Goal: Task Accomplishment & Management: Use online tool/utility

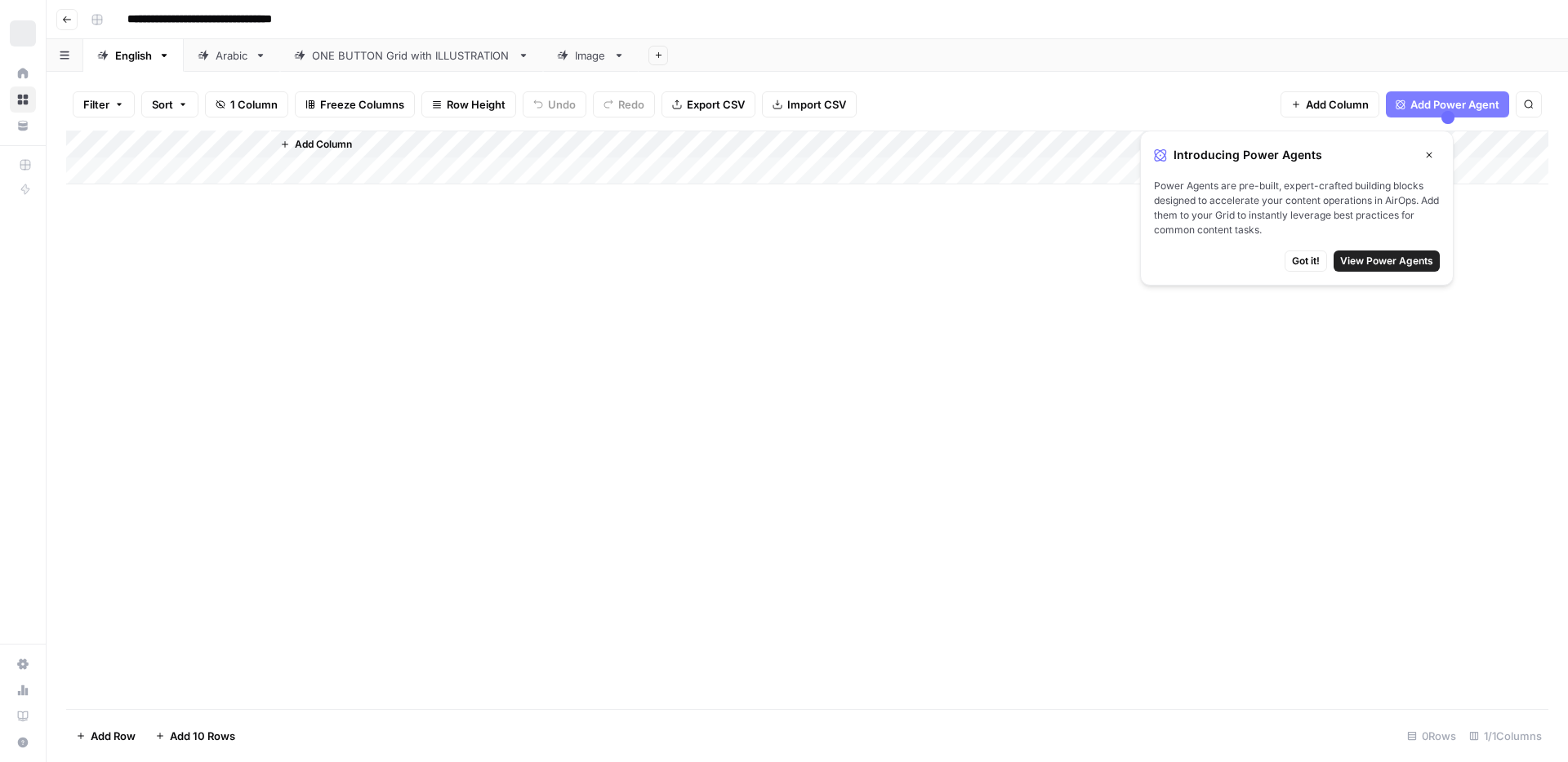
click at [999, 394] on div "Add Column" at bounding box center [807, 419] width 1483 height 579
click at [501, 278] on div "Add Column" at bounding box center [807, 419] width 1483 height 579
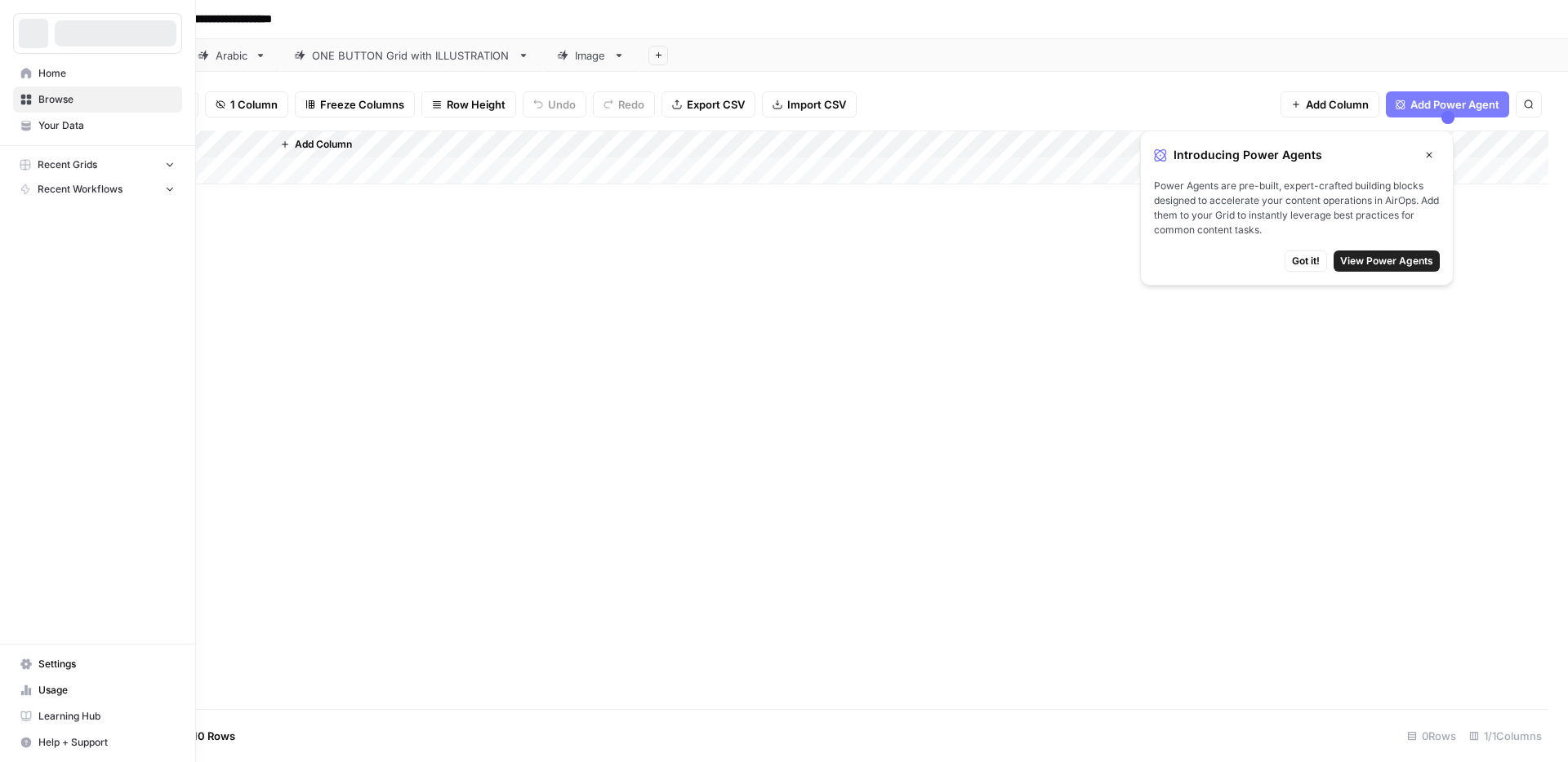
click at [19, 97] on link "Browse" at bounding box center [98, 99] width 169 height 26
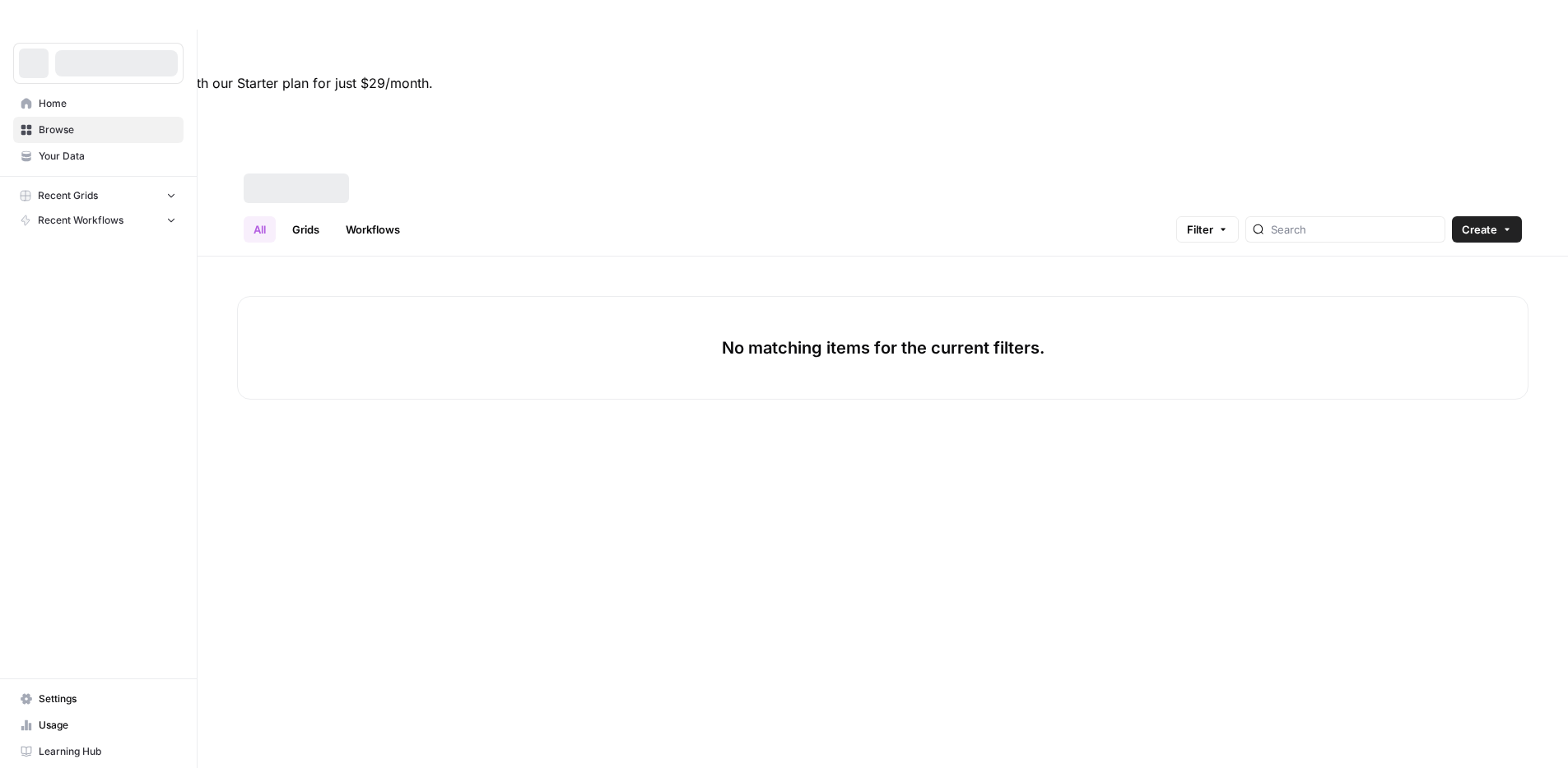
click at [60, 123] on span "Browse" at bounding box center [107, 131] width 137 height 15
click at [313, 217] on link "Grids" at bounding box center [306, 230] width 47 height 26
click at [292, 217] on link "Grids" at bounding box center [306, 230] width 47 height 26
click at [440, 417] on div "No matching grids for the current filters." at bounding box center [883, 570] width 1370 height 629
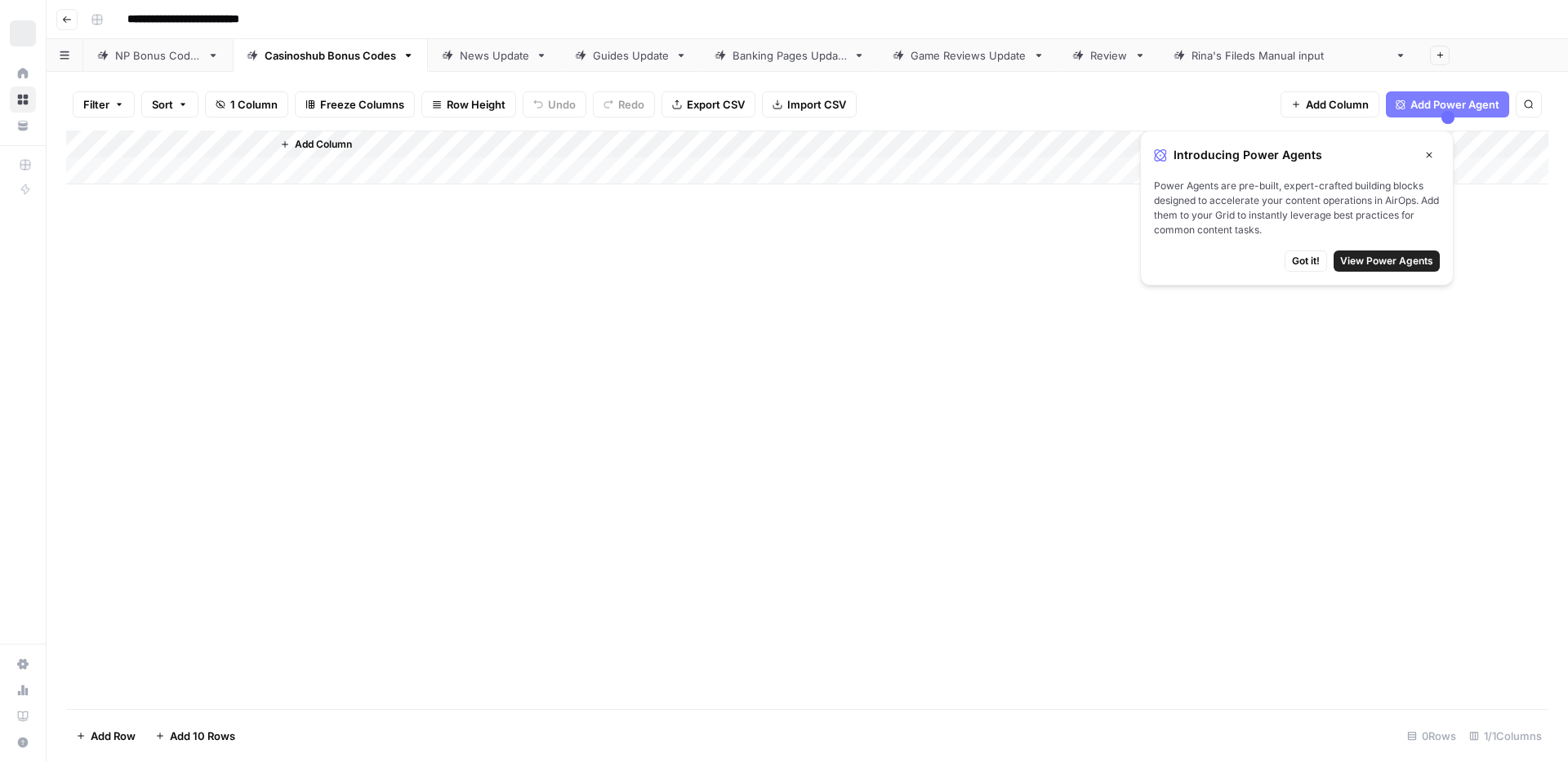
click at [1315, 260] on span "Got it!" at bounding box center [1306, 262] width 28 height 15
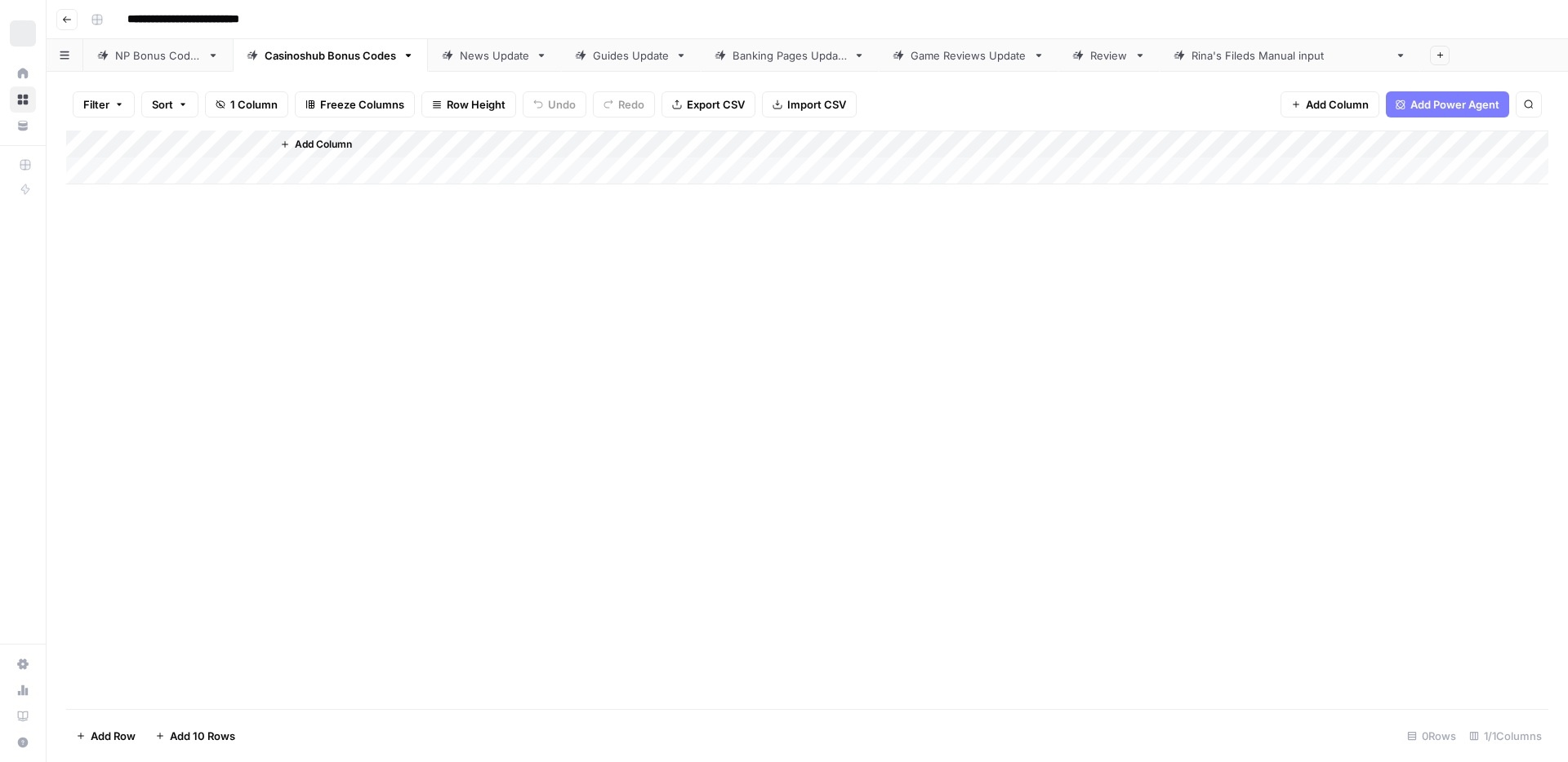
drag, startPoint x: 786, startPoint y: 279, endPoint x: 718, endPoint y: 265, distance: 69.4
click at [785, 279] on div "Add Column" at bounding box center [807, 419] width 1483 height 579
click at [195, 12] on input "**********" at bounding box center [204, 20] width 167 height 26
click at [69, 12] on button "Go back" at bounding box center [67, 20] width 22 height 22
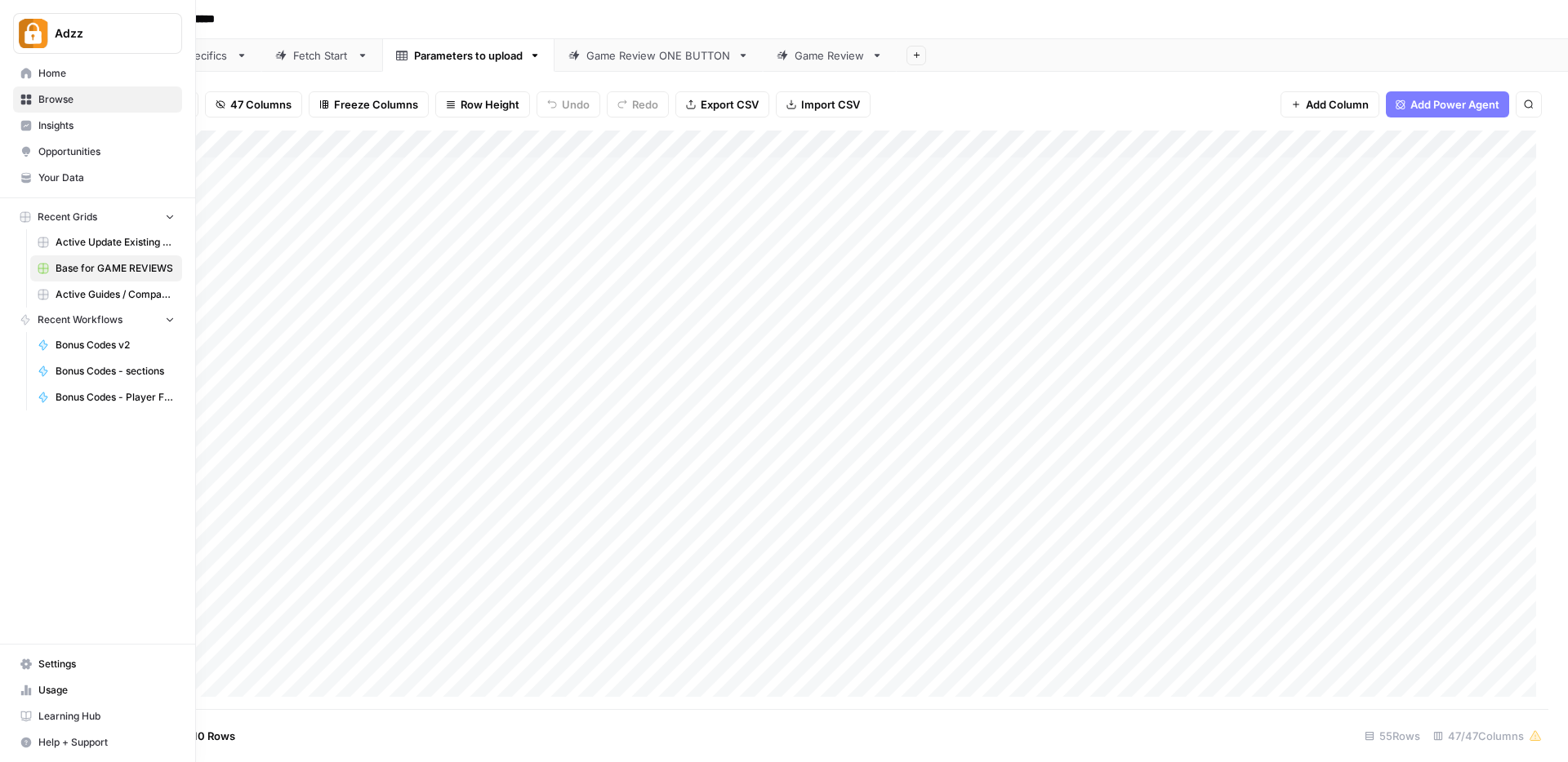
click at [61, 104] on span "Browse" at bounding box center [106, 99] width 136 height 15
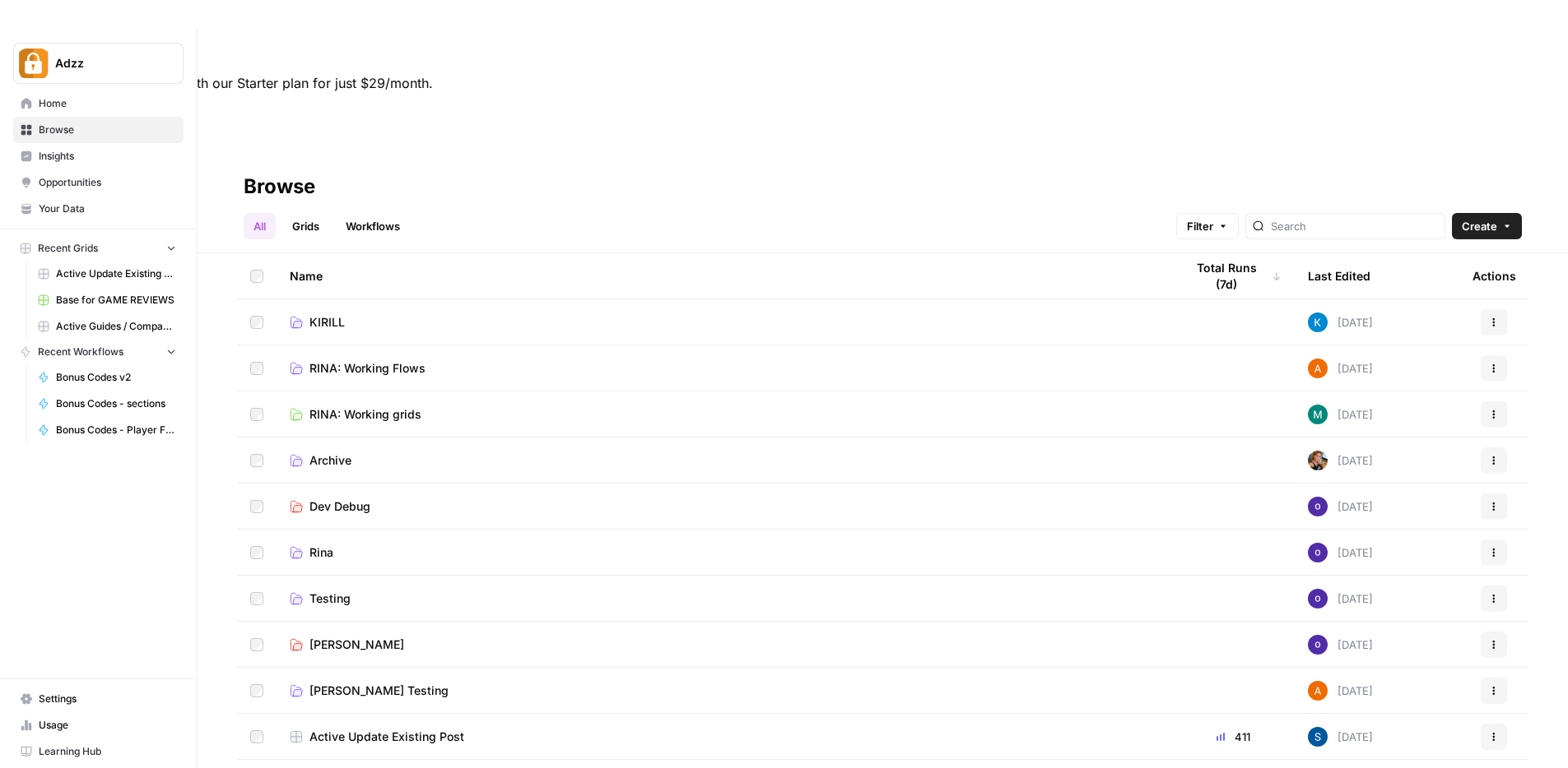
click at [286, 213] on link "Grids" at bounding box center [306, 226] width 47 height 26
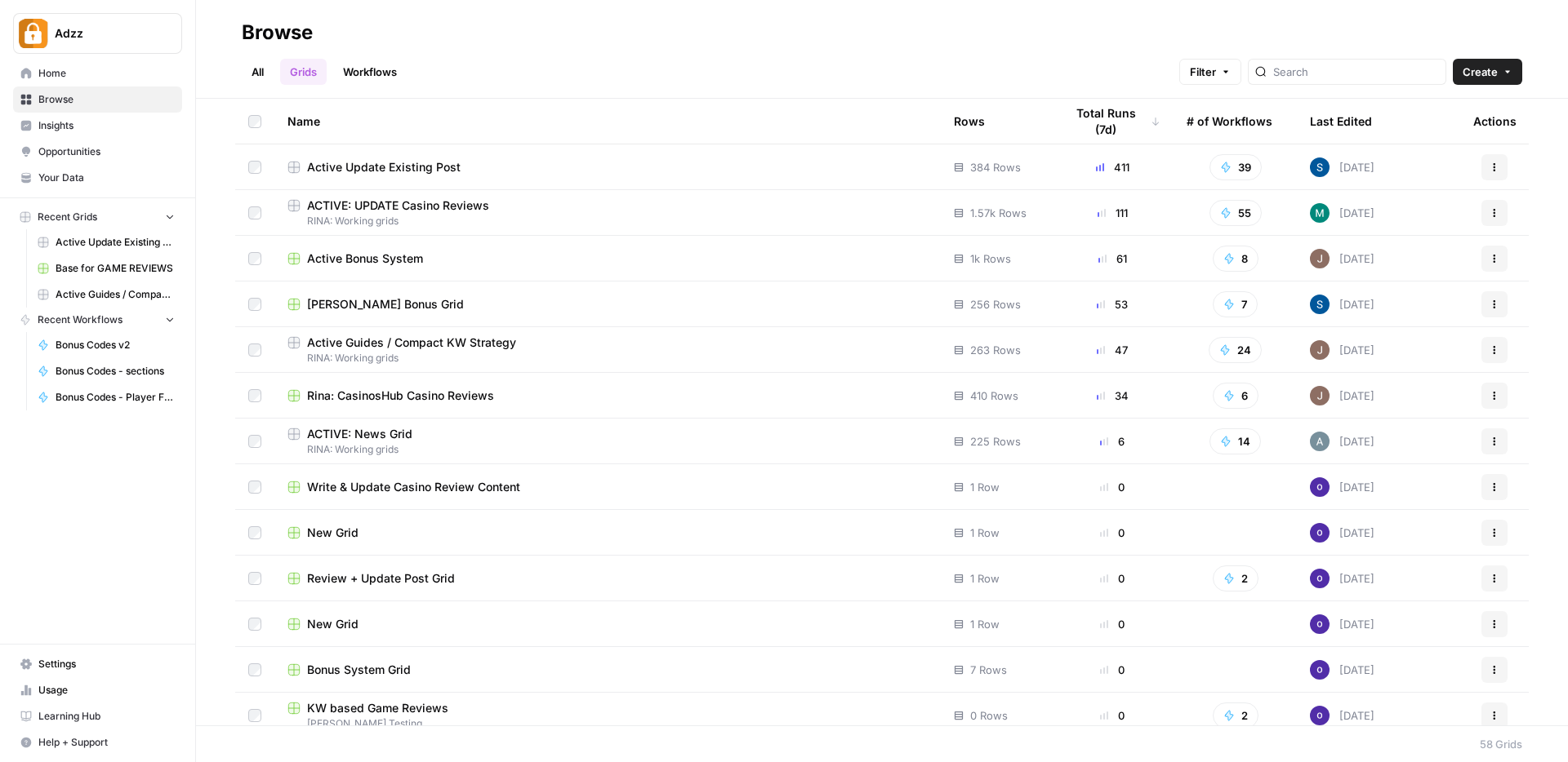
click at [461, 399] on span "Rina: CasinosHub Casino Reviews" at bounding box center [400, 395] width 187 height 16
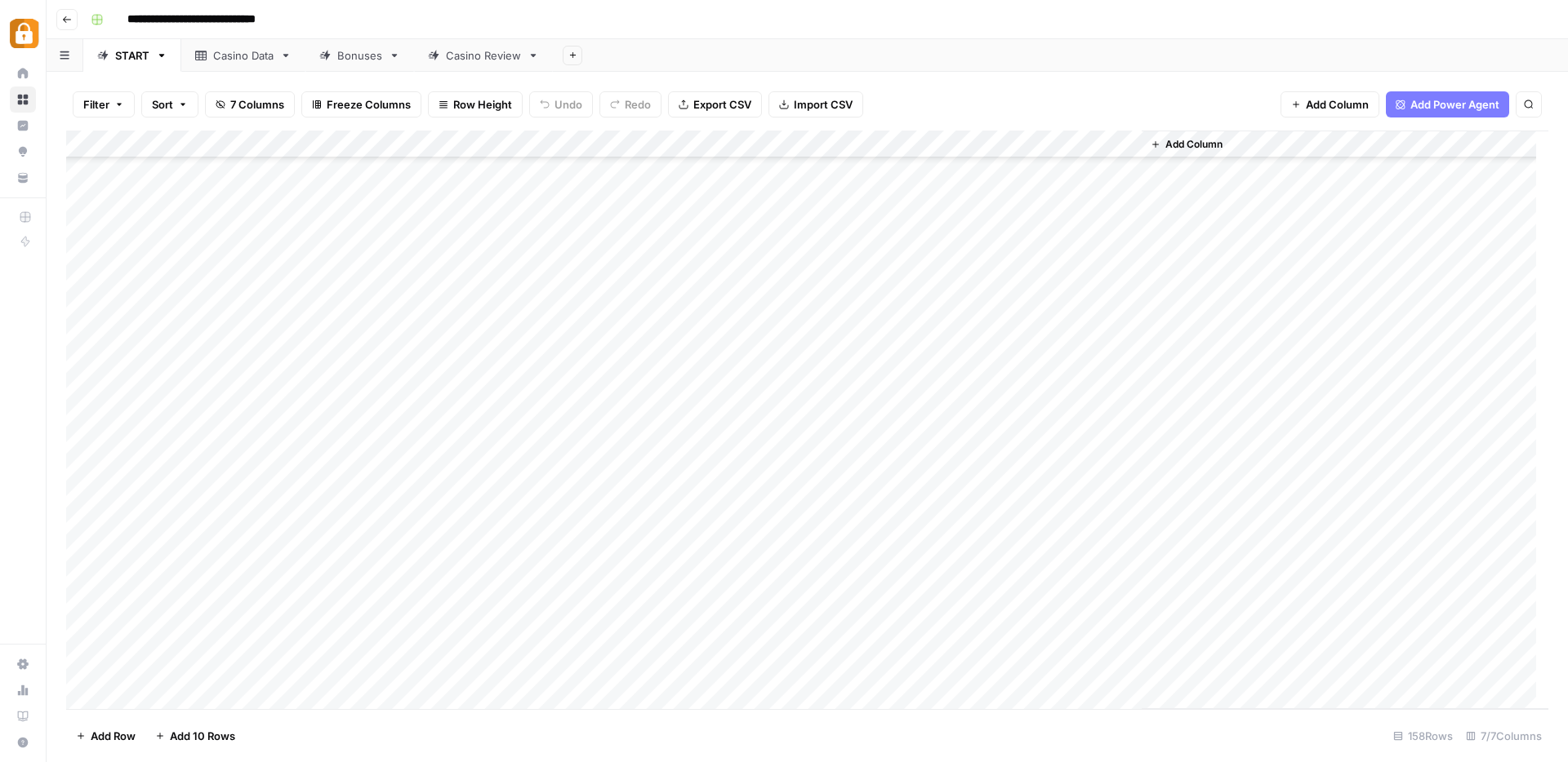
scroll to position [2527, 0]
click at [243, 53] on div "Casino Data" at bounding box center [243, 54] width 60 height 16
click at [466, 53] on div "Casino Review" at bounding box center [484, 54] width 75 height 16
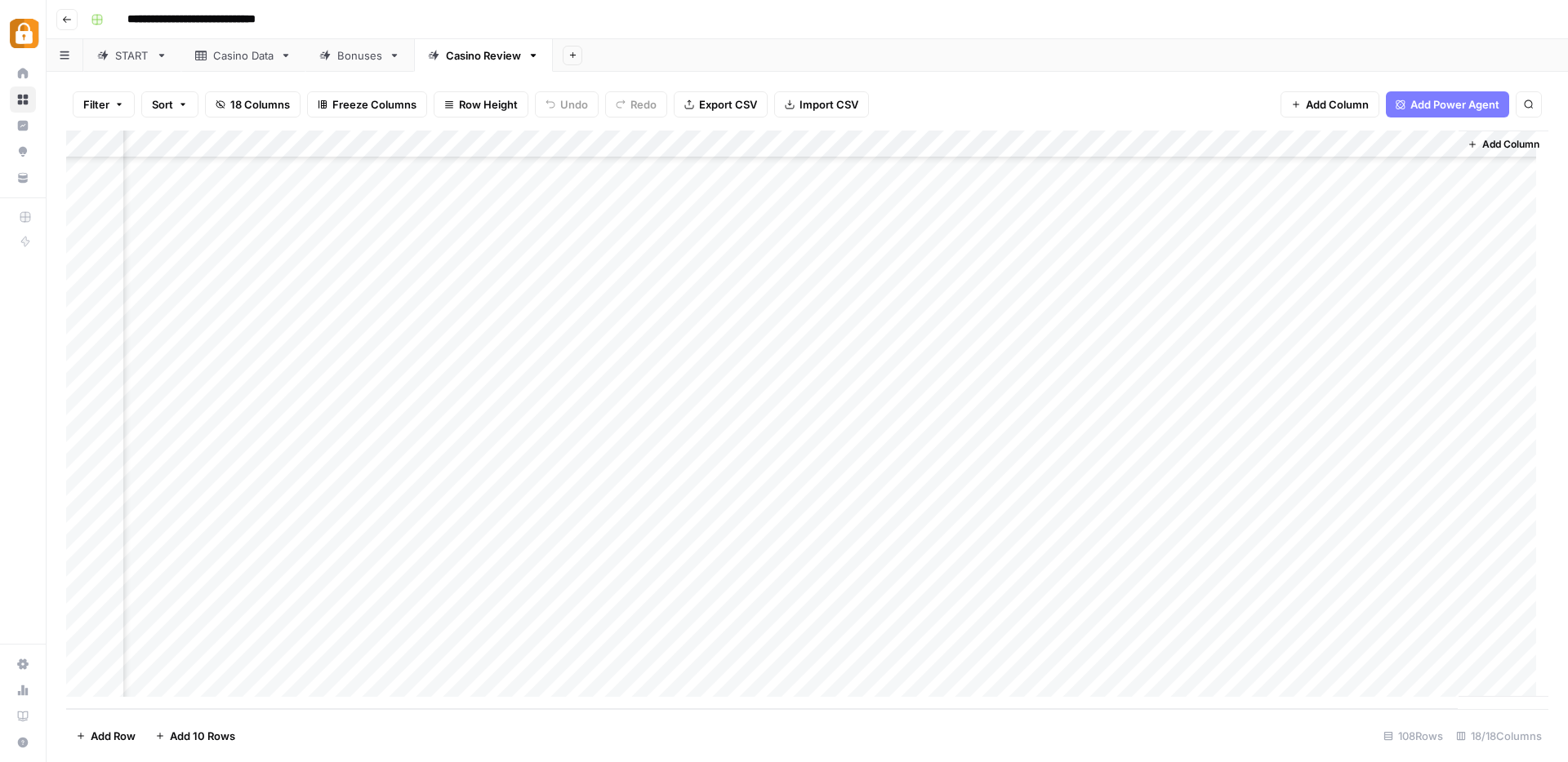
click at [1220, 568] on div "Add Column" at bounding box center [807, 419] width 1483 height 579
click at [1227, 597] on div "Add Column" at bounding box center [807, 419] width 1483 height 579
click at [255, 57] on div "Casino Data" at bounding box center [243, 54] width 60 height 16
click at [86, 569] on div "Add Column" at bounding box center [807, 419] width 1483 height 579
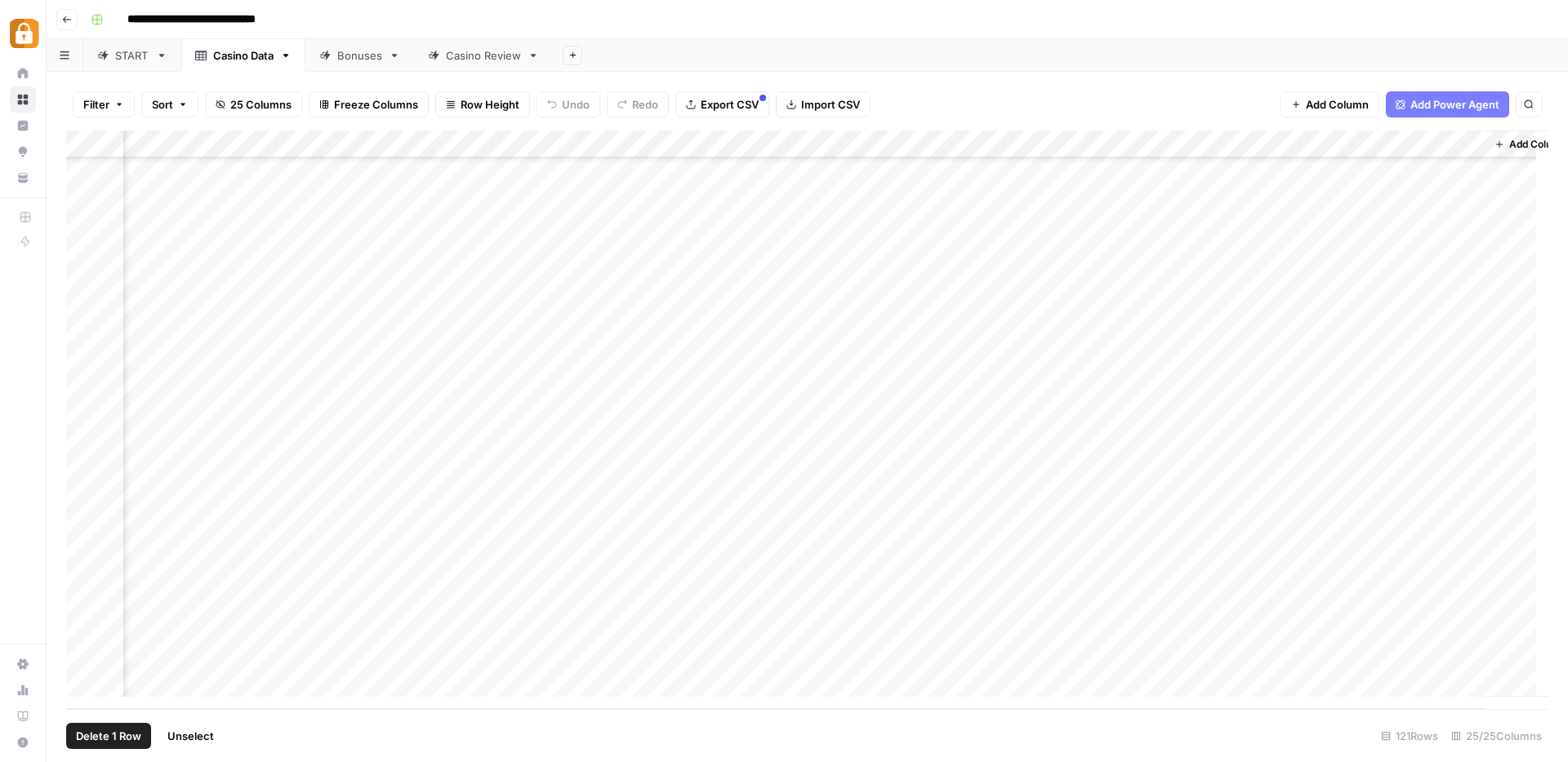
scroll to position [2845, 2769]
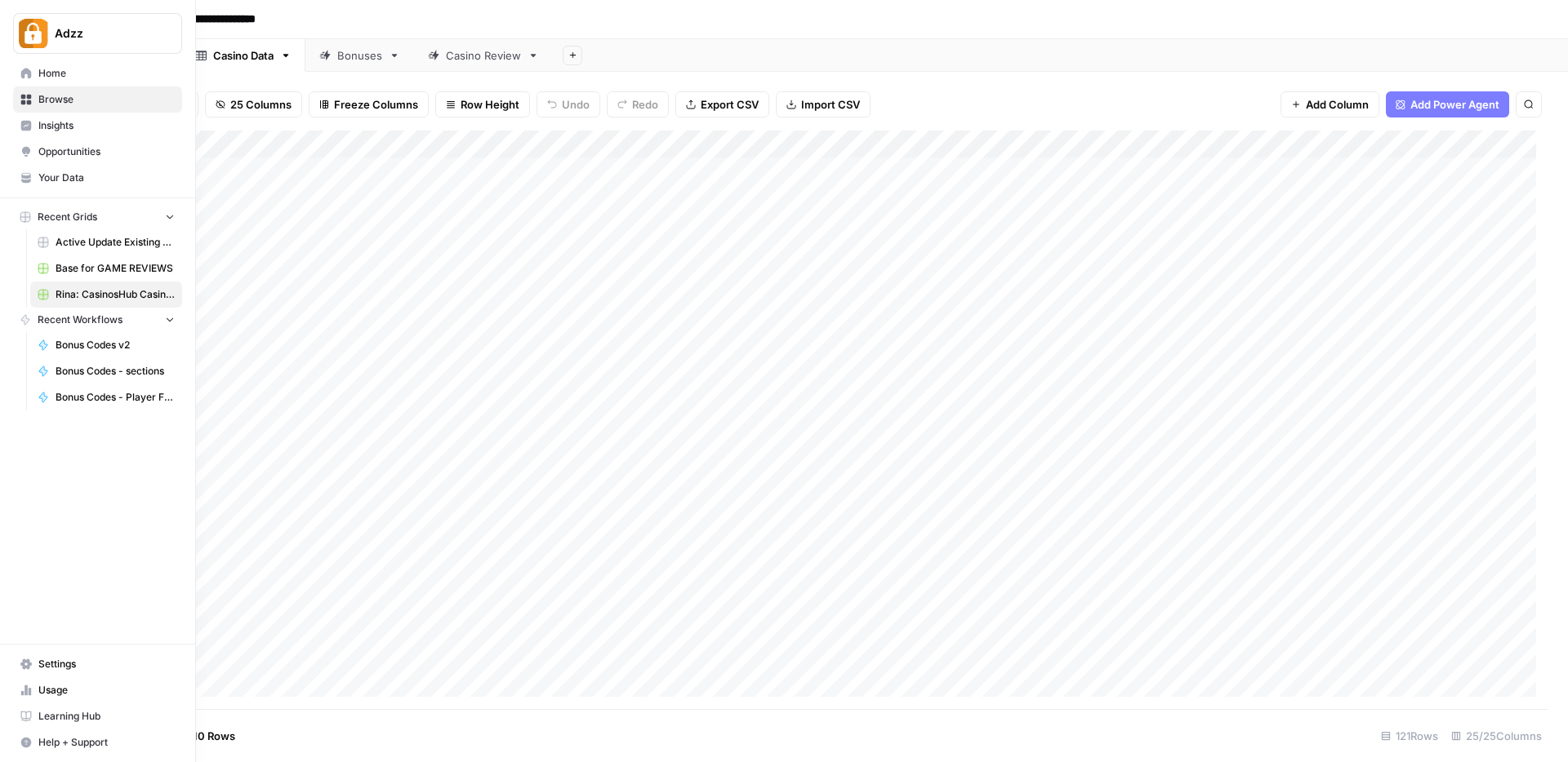
click at [29, 100] on icon at bounding box center [26, 99] width 10 height 10
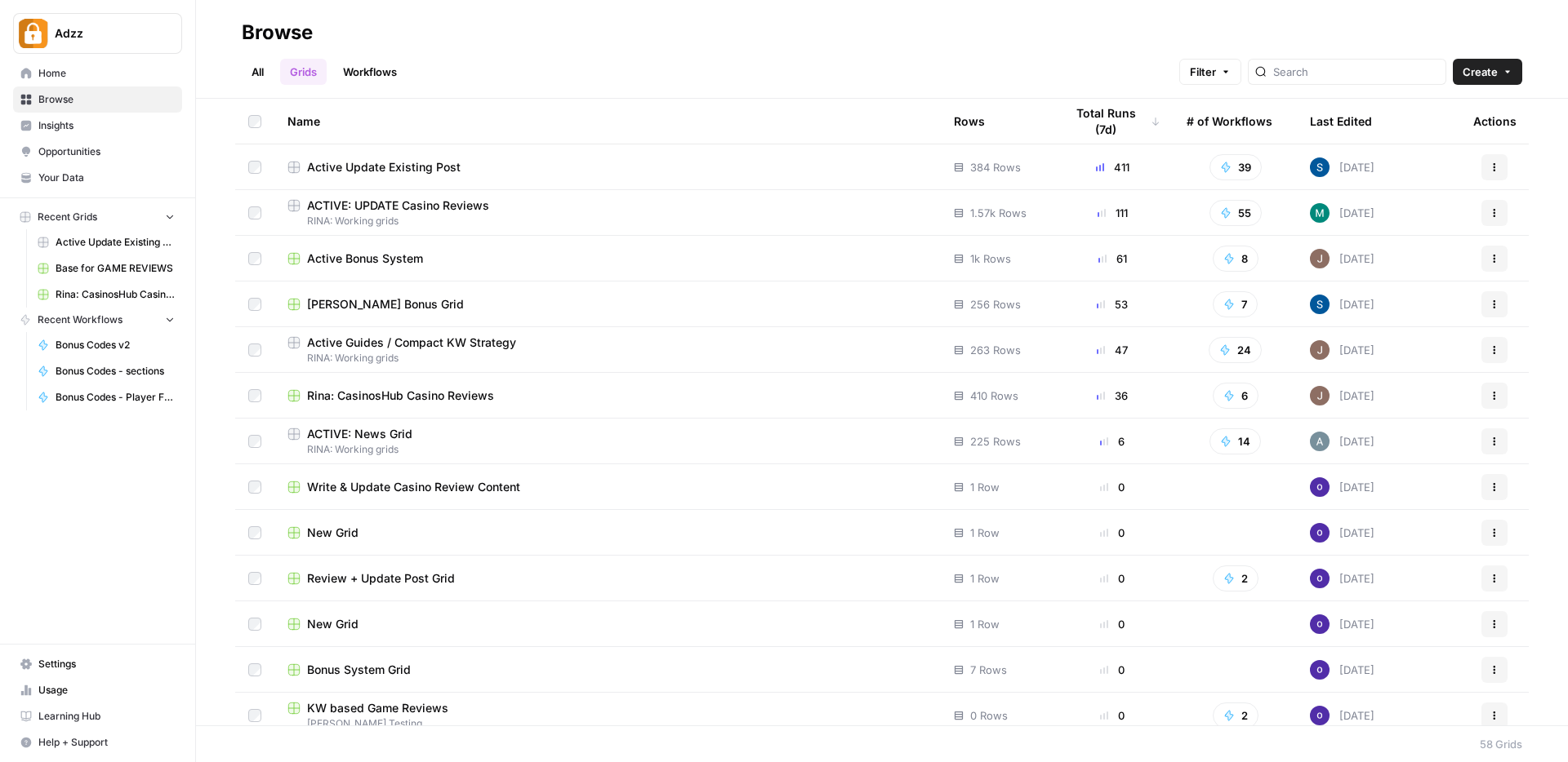
click at [438, 260] on div "Active Bonus System" at bounding box center [607, 258] width 640 height 16
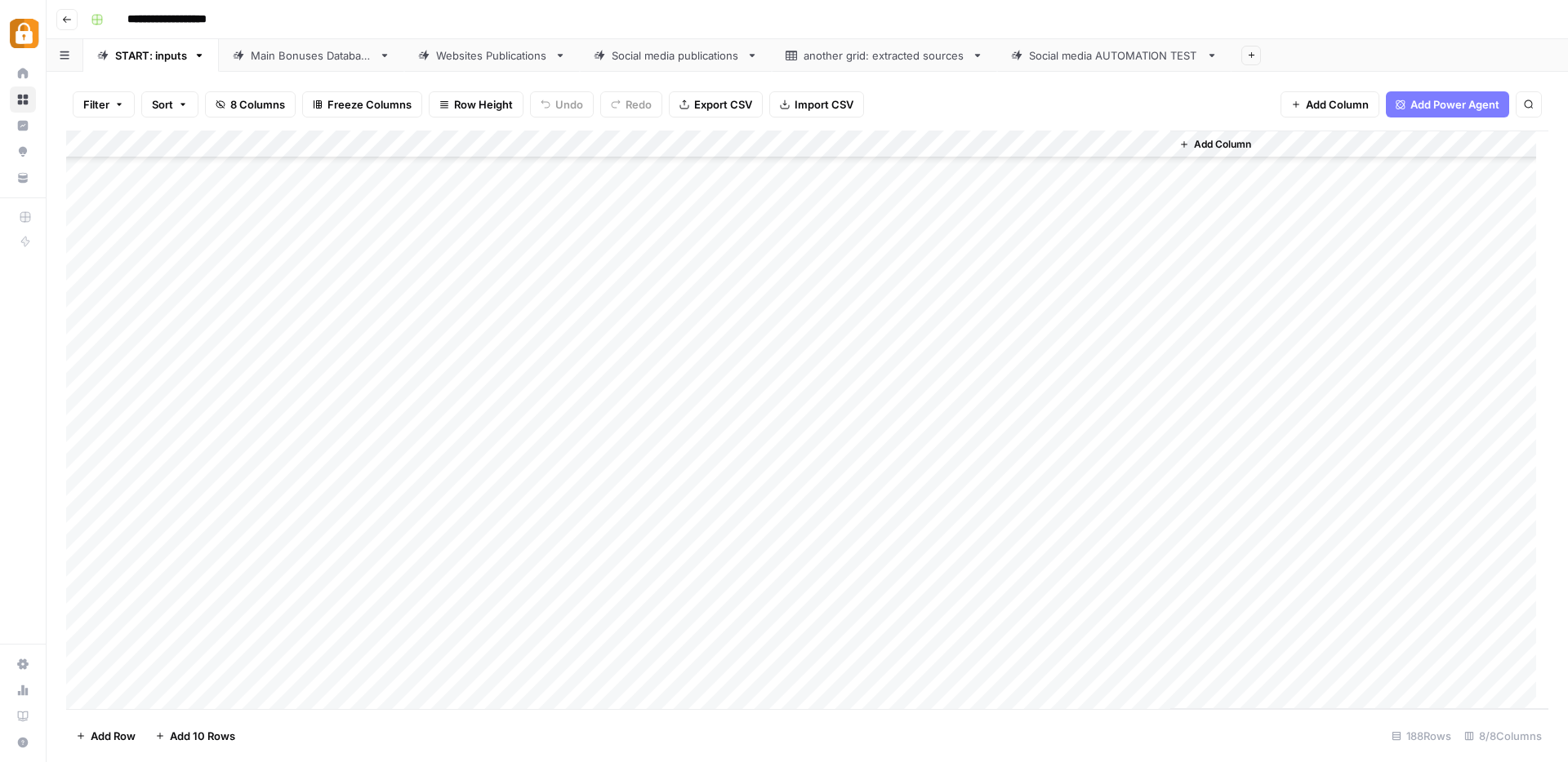
scroll to position [4693, 0]
click at [317, 641] on div "Add Column" at bounding box center [807, 419] width 1483 height 579
click at [321, 641] on button "Julie" at bounding box center [346, 636] width 100 height 20
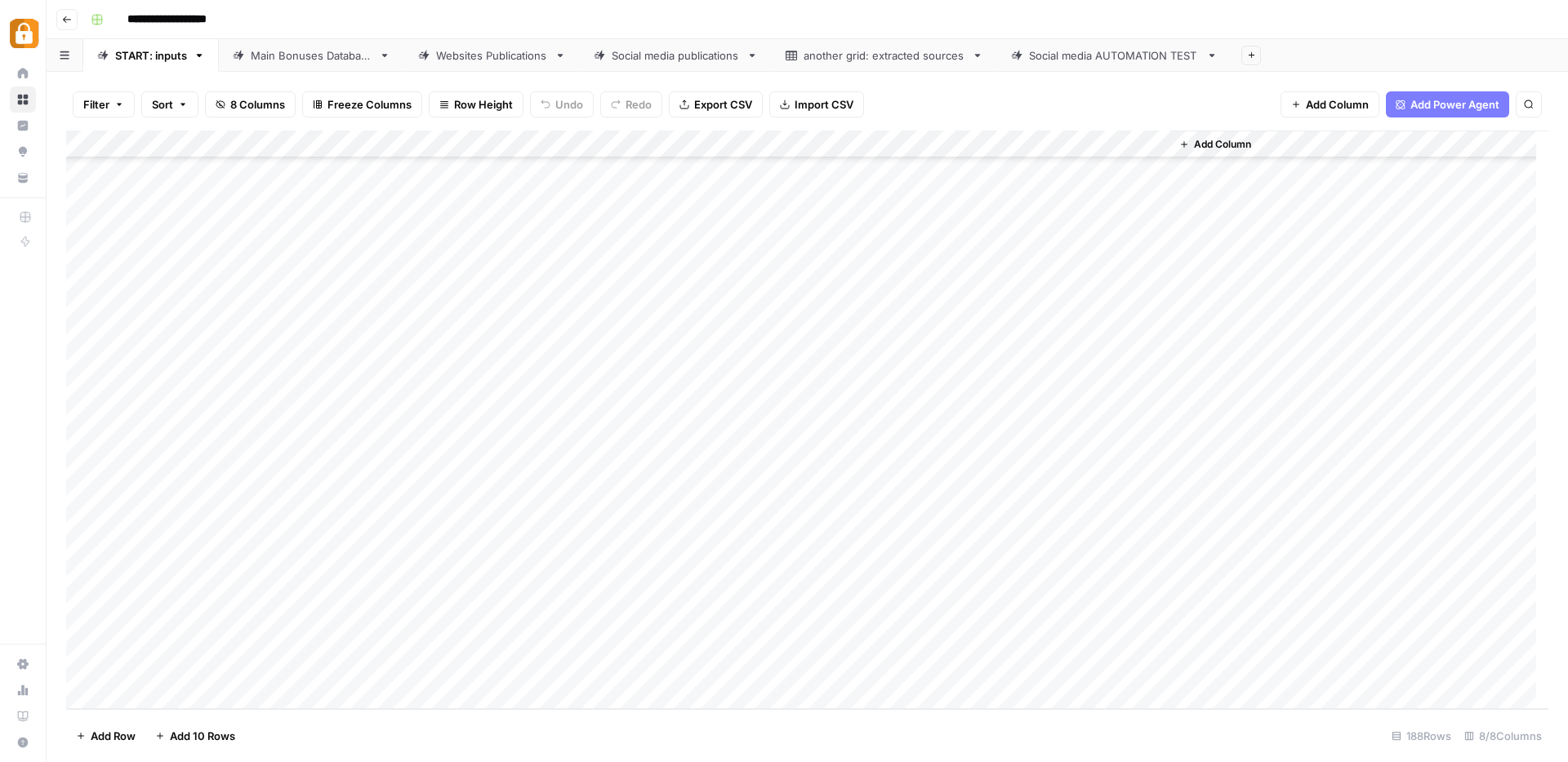
click at [411, 640] on div "Add Column" at bounding box center [807, 419] width 1483 height 579
click at [423, 646] on div "Add Column" at bounding box center [807, 419] width 1483 height 579
click at [423, 646] on textarea at bounding box center [482, 642] width 261 height 23
paste textarea "**********"
type textarea "**********"
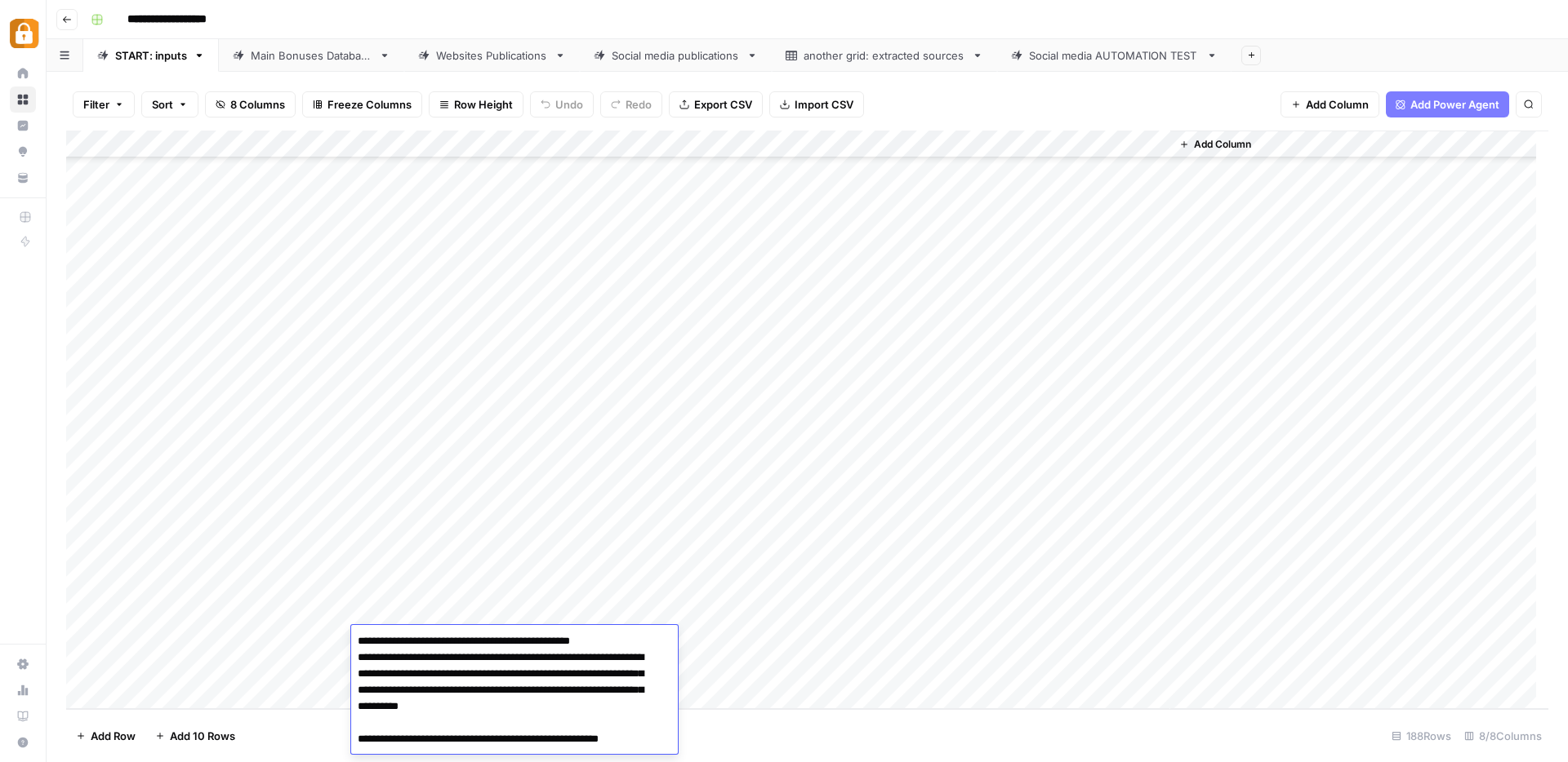
scroll to position [269, 0]
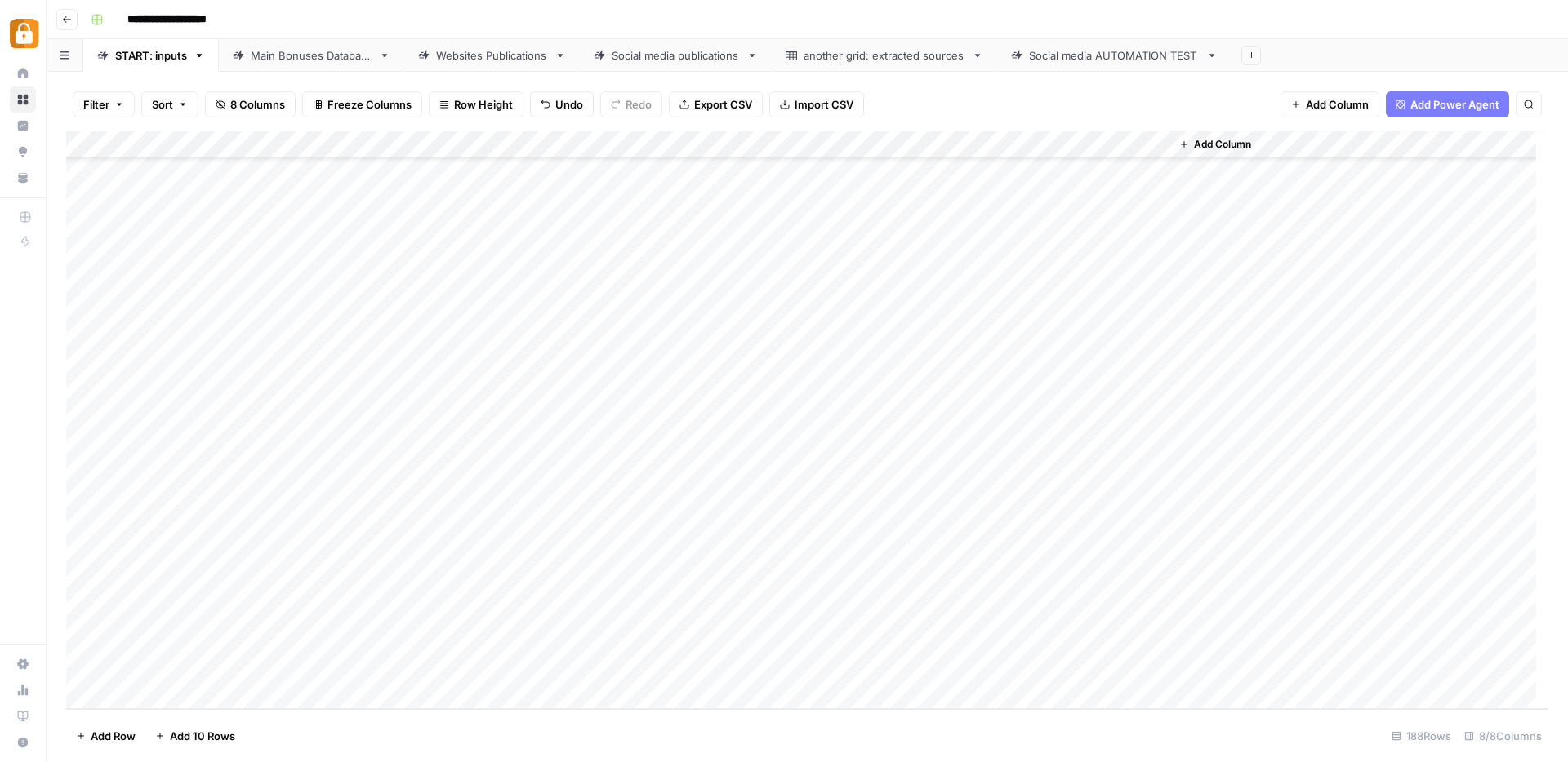
click at [727, 643] on div "Add Column" at bounding box center [807, 419] width 1483 height 579
click at [740, 612] on div "Add Column" at bounding box center [807, 419] width 1483 height 579
drag, startPoint x: 772, startPoint y: 624, endPoint x: 770, endPoint y: 644, distance: 20.1
click at [770, 644] on div "Add Column" at bounding box center [807, 419] width 1483 height 579
click at [1080, 643] on div "Add Column" at bounding box center [807, 419] width 1483 height 579
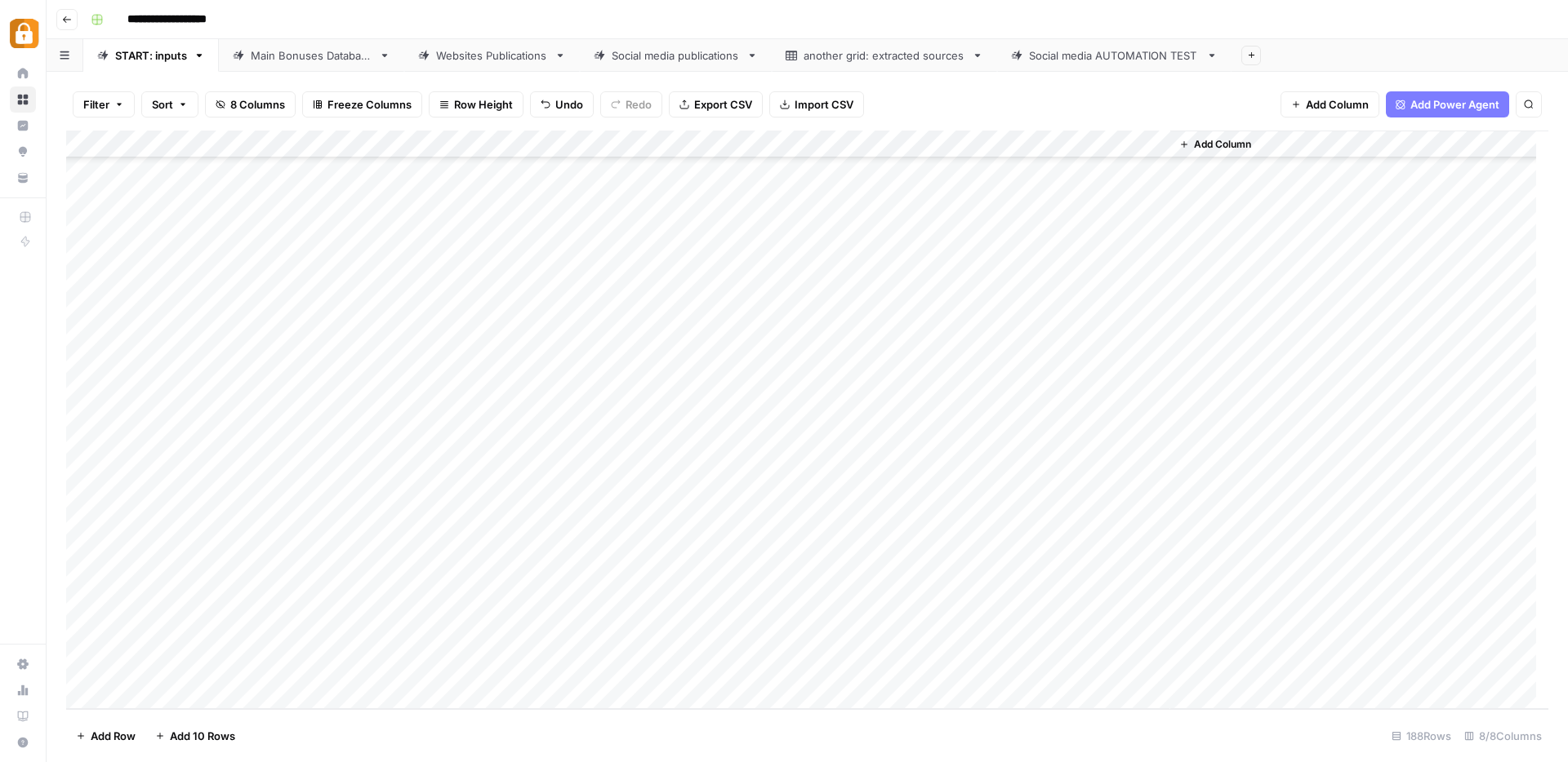
click at [311, 57] on div "Main Bonuses Database" at bounding box center [312, 54] width 122 height 16
click at [706, 599] on div "Add Column" at bounding box center [807, 419] width 1483 height 579
click at [699, 657] on div "Add Column" at bounding box center [807, 419] width 1483 height 579
click at [1027, 649] on div "Add Column" at bounding box center [807, 419] width 1483 height 579
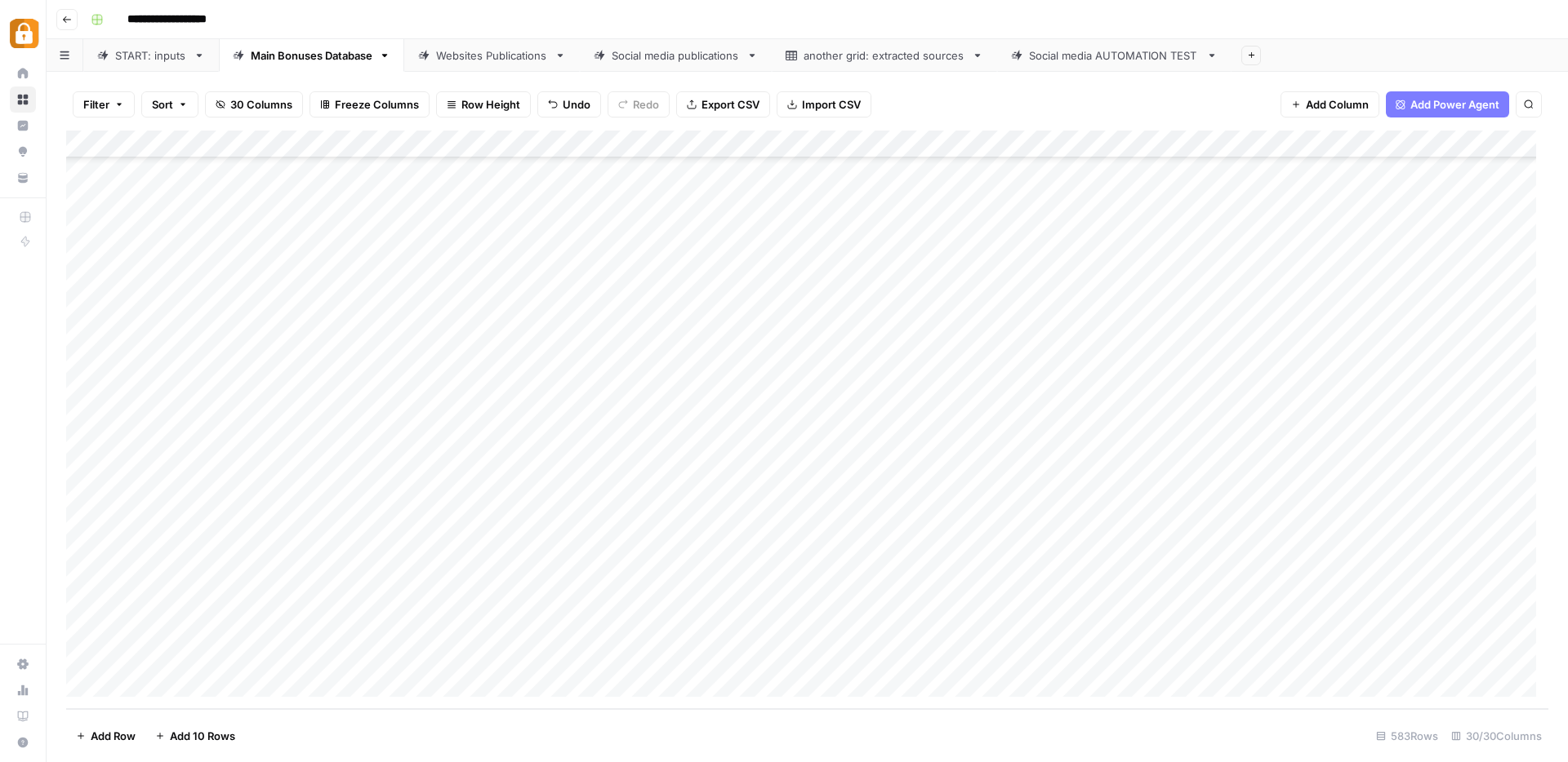
click at [468, 56] on div "Websites Publications" at bounding box center [492, 54] width 112 height 16
click at [1073, 653] on div "Add Column" at bounding box center [807, 419] width 1483 height 579
click at [1005, 651] on div "Add Column" at bounding box center [807, 419] width 1483 height 579
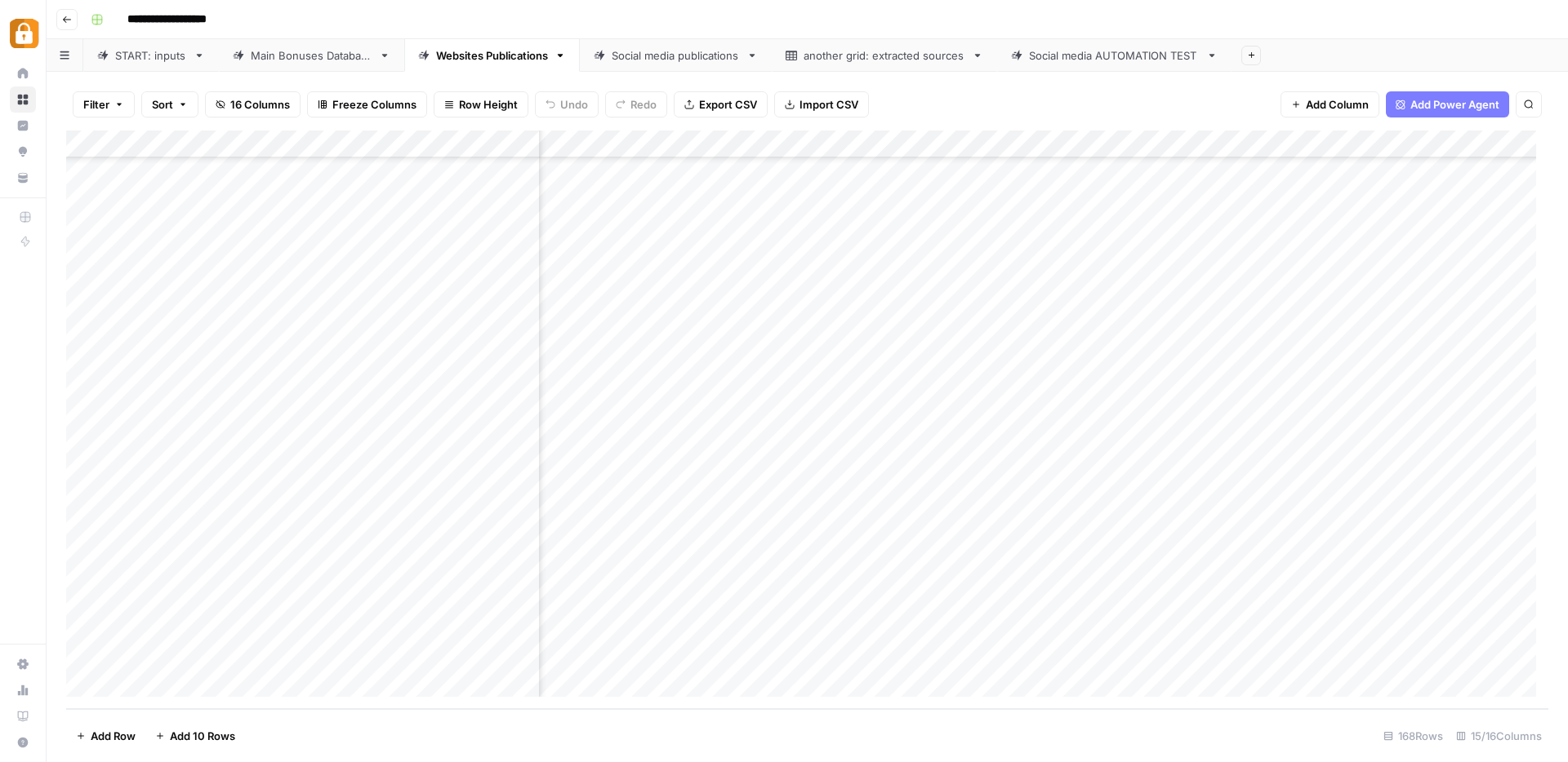
click at [500, 648] on div "Add Column" at bounding box center [807, 419] width 1483 height 579
click at [341, 57] on div "Main Bonuses Database" at bounding box center [312, 54] width 122 height 16
click at [407, 660] on div "Add Column" at bounding box center [807, 419] width 1483 height 579
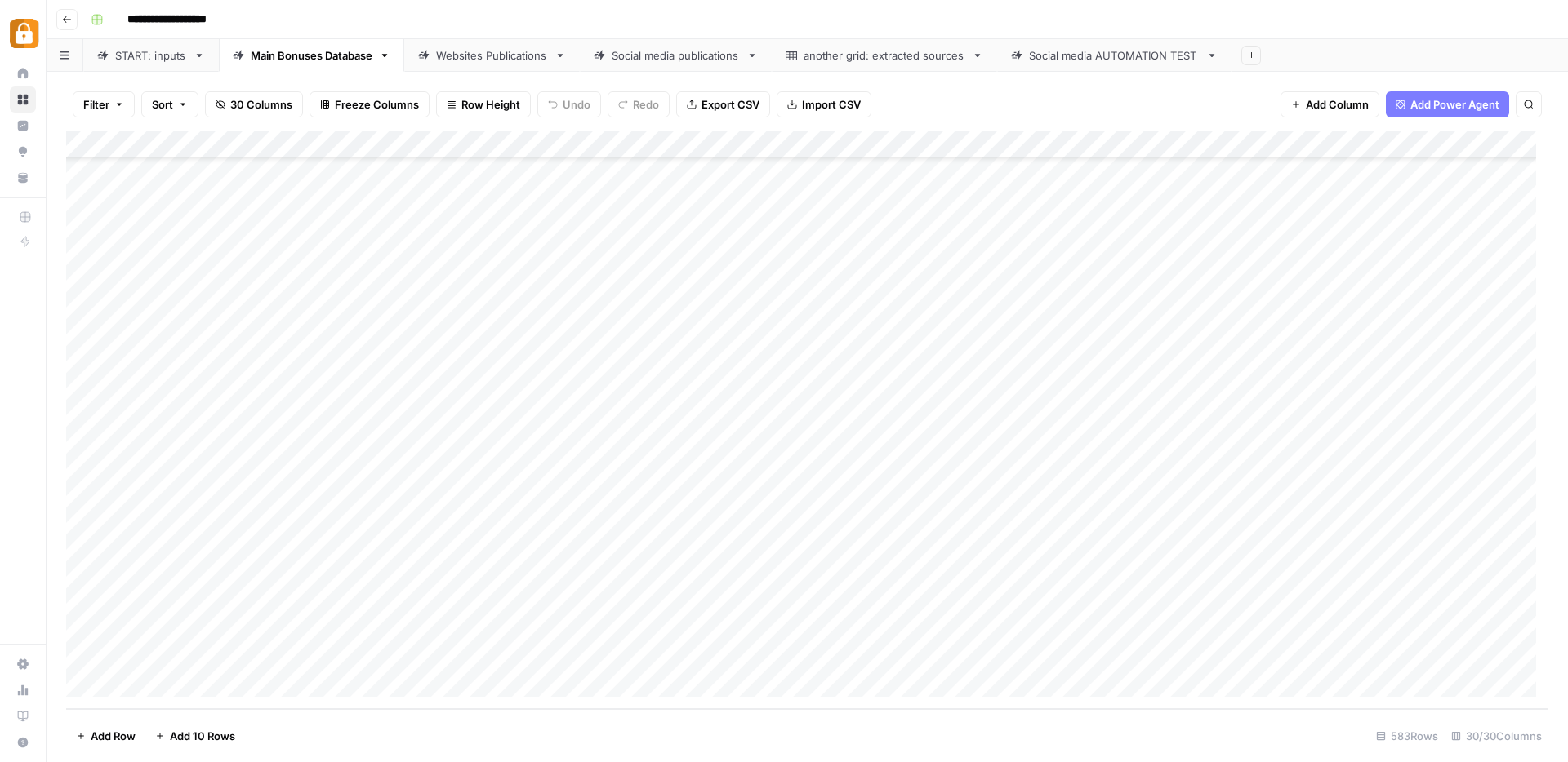
click at [411, 659] on div "Add Column" at bounding box center [807, 419] width 1483 height 579
type textarea "**********"
click at [381, 632] on div "Add Column" at bounding box center [807, 419] width 1483 height 579
click at [409, 653] on div "Add Column" at bounding box center [807, 419] width 1483 height 579
click at [521, 64] on link "Websites Publications" at bounding box center [492, 55] width 176 height 33
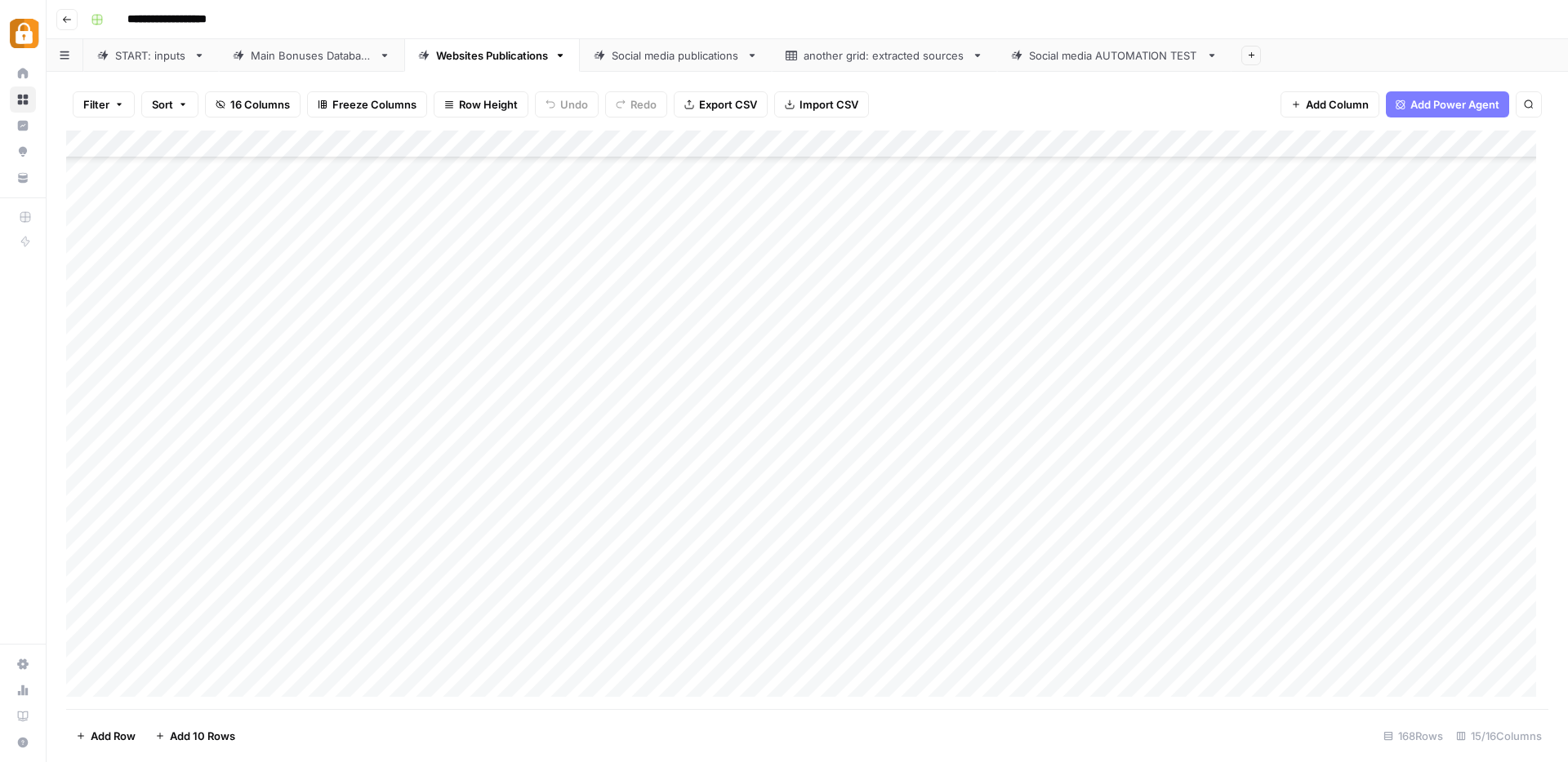
scroll to position [4150, 0]
click at [467, 657] on div "Add Column" at bounding box center [807, 419] width 1483 height 579
click at [809, 656] on div "Add Column" at bounding box center [807, 419] width 1483 height 579
